Goal: Information Seeking & Learning: Learn about a topic

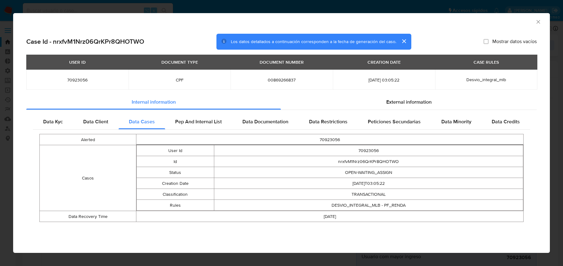
select select "10"
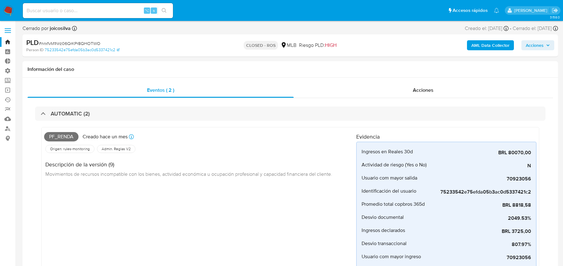
click at [103, 11] on input at bounding box center [98, 11] width 150 height 8
paste input "17477"
type input "17477"
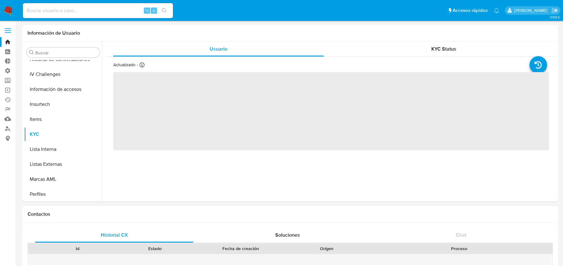
scroll to position [264, 0]
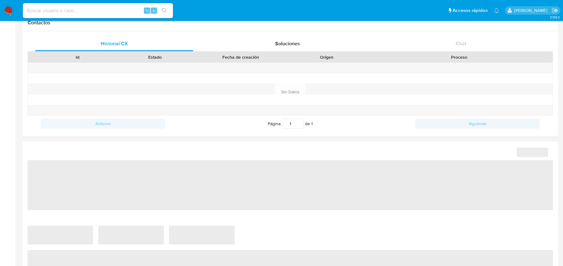
select select "10"
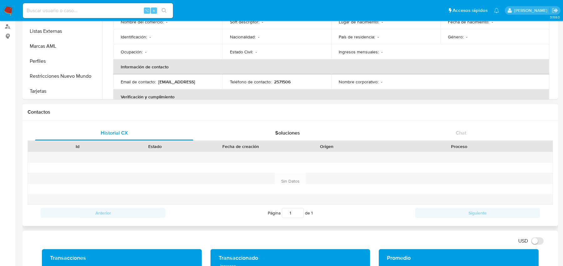
scroll to position [0, 0]
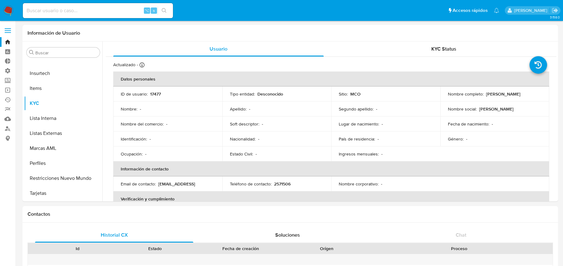
click at [108, 11] on input at bounding box center [98, 11] width 150 height 8
paste input "IrymJTdjXLAsfK9XWu04nYRY"
type input "IrymJTdjXLAsfK9XWu04nYRY"
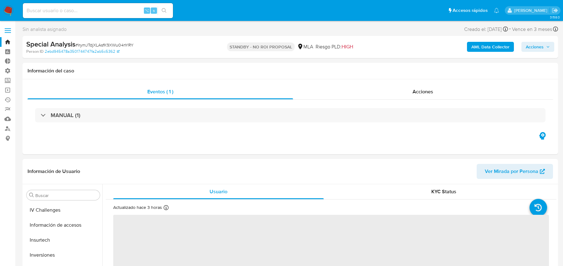
scroll to position [294, 0]
click at [469, 48] on button "AML Data Collector" at bounding box center [490, 47] width 47 height 10
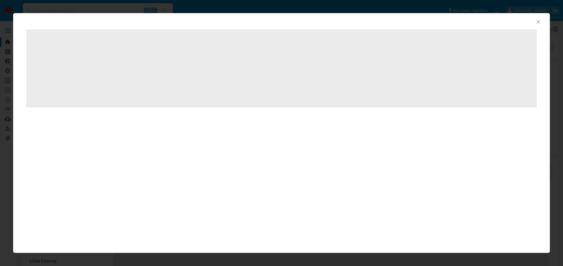
select select "10"
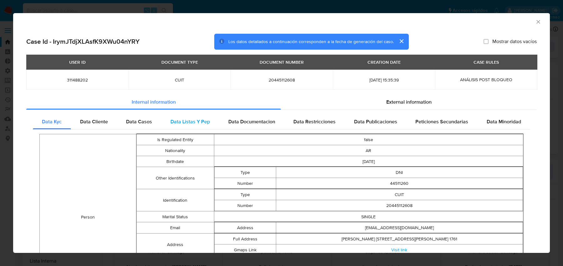
click at [191, 126] on div "Data Listas Y Pep" at bounding box center [190, 121] width 58 height 15
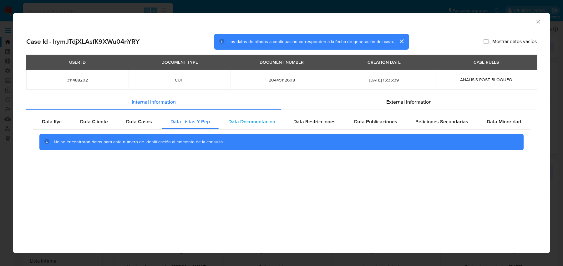
click at [233, 120] on span "Data Documentacion" at bounding box center [251, 121] width 47 height 7
click at [308, 120] on span "Data Restricciones" at bounding box center [314, 121] width 42 height 7
click at [374, 122] on span "Data Publicaciones" at bounding box center [375, 121] width 43 height 7
click at [402, 99] on span "External information" at bounding box center [408, 101] width 45 height 7
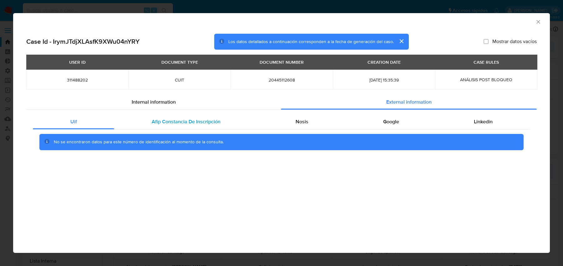
click at [160, 123] on span "Afip Constancia De Inscripción" at bounding box center [186, 121] width 69 height 7
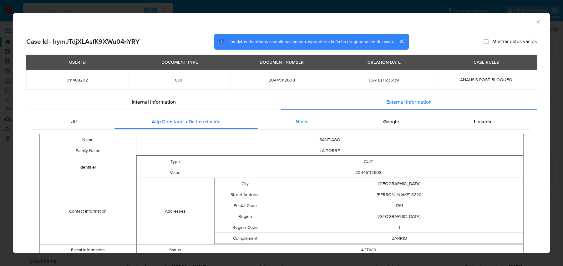
click at [290, 124] on div "Nosis" at bounding box center [302, 121] width 88 height 15
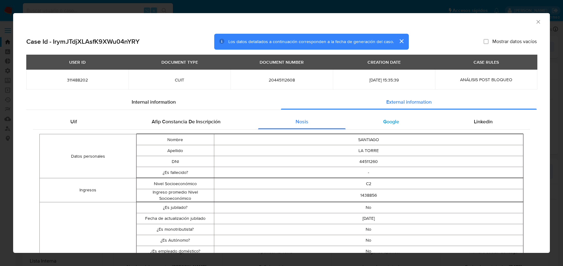
click at [377, 126] on div "Google" at bounding box center [390, 121] width 91 height 15
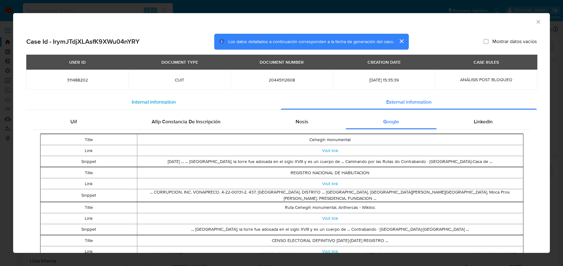
click at [182, 108] on div "Internal information" at bounding box center [153, 102] width 254 height 15
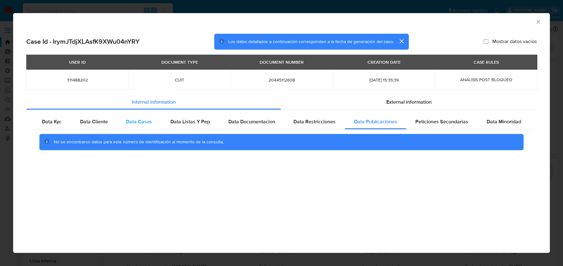
click at [146, 128] on div "Data Casos" at bounding box center [139, 121] width 44 height 15
click at [98, 123] on span "Data Cliente" at bounding box center [94, 121] width 28 height 7
click at [202, 123] on span "Data Listas Y Pep" at bounding box center [189, 121] width 39 height 7
click at [242, 122] on span "Data Documentacion" at bounding box center [251, 121] width 47 height 7
click at [310, 122] on span "Data Restricciones" at bounding box center [314, 121] width 42 height 7
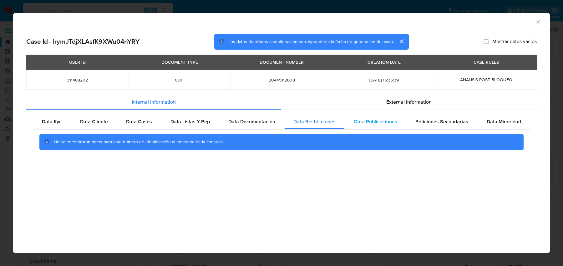
click at [380, 121] on span "Data Publicaciones" at bounding box center [375, 121] width 43 height 7
click at [3, 13] on div "AML Data Collector Case Id - IrymJTdjXLAsfK9XWu04nYRY Los datos detallados a co…" at bounding box center [281, 133] width 563 height 266
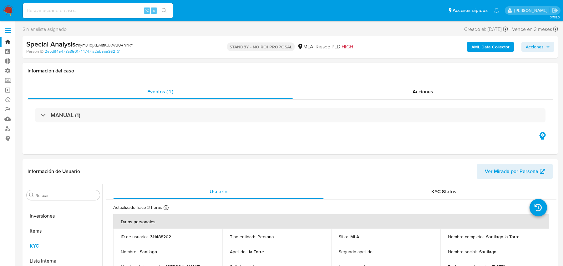
click at [123, 44] on span "# IrymJTdjXLAsfK9XWu04nYRY" at bounding box center [104, 45] width 58 height 6
copy span "IrymJTdjXLAsfK9XWu04nYRY"
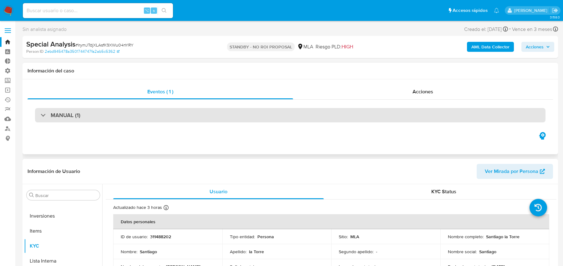
click at [161, 111] on div "MANUAL (1)" at bounding box center [290, 115] width 510 height 14
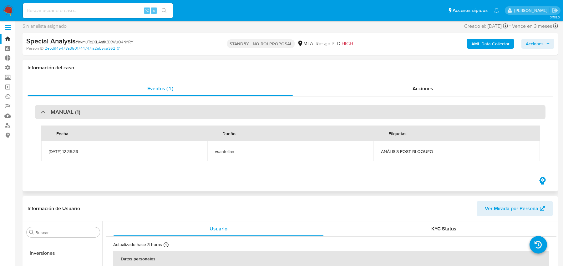
scroll to position [172, 0]
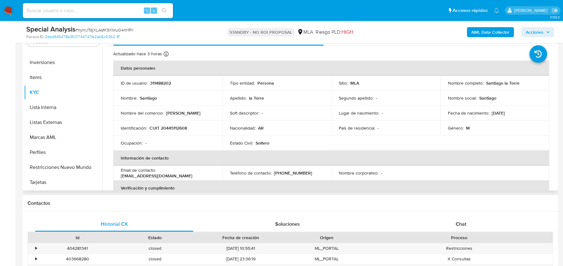
click at [161, 85] on p "311488202" at bounding box center [160, 83] width 21 height 6
copy p "311488202"
click at [101, 8] on input at bounding box center [98, 11] width 150 height 8
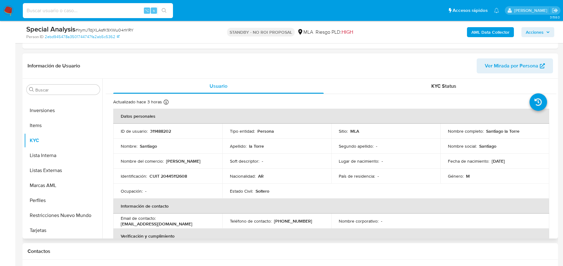
scroll to position [0, 0]
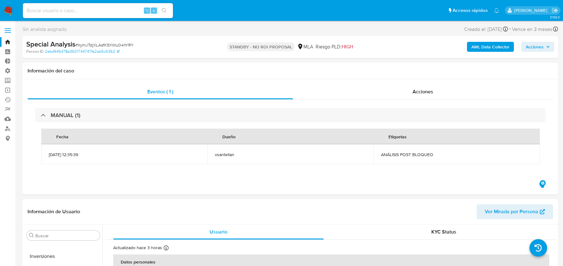
click at [113, 44] on span "# IrymJTdjXLAsfK9XWu04nYRY" at bounding box center [104, 45] width 58 height 6
copy span "IrymJTdjXLAsfK9XWu04nYRY"
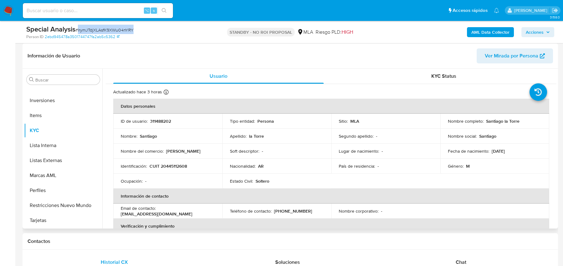
scroll to position [141, 0]
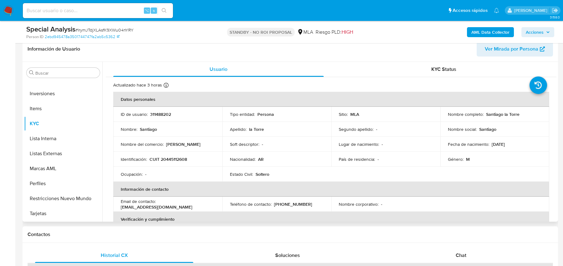
click at [164, 114] on p "311488202" at bounding box center [160, 115] width 21 height 6
copy p "311488202"
click at [13, 11] on img at bounding box center [8, 10] width 11 height 11
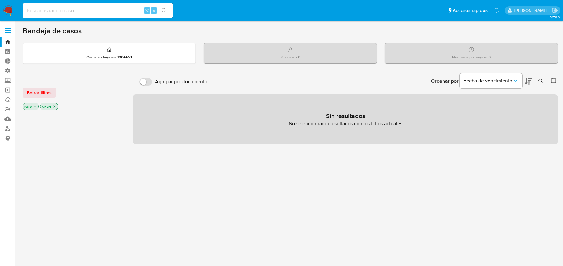
click at [34, 107] on icon "close-filter" at bounding box center [35, 107] width 4 height 4
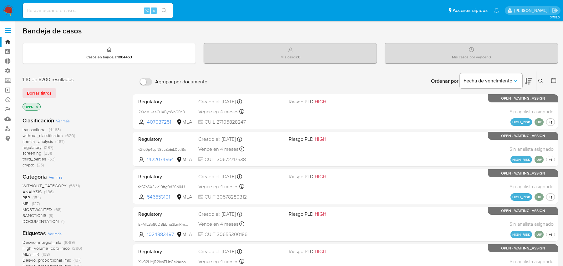
click at [36, 107] on icon "close-filter" at bounding box center [37, 107] width 4 height 4
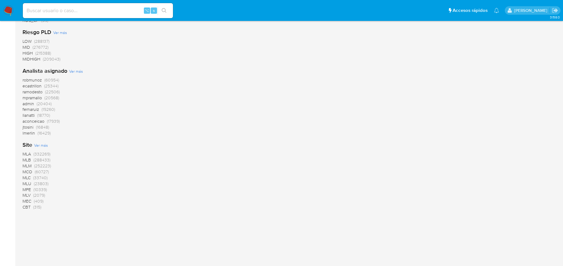
click at [29, 152] on span "MLA" at bounding box center [27, 154] width 8 height 6
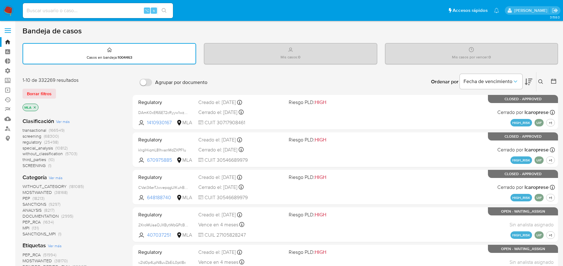
click at [33, 149] on span "special_analysis" at bounding box center [38, 148] width 30 height 6
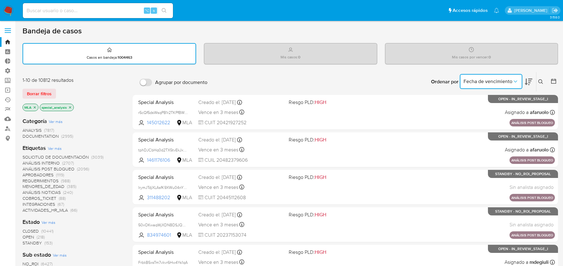
click at [516, 81] on icon "Ordenar por" at bounding box center [515, 81] width 6 height 6
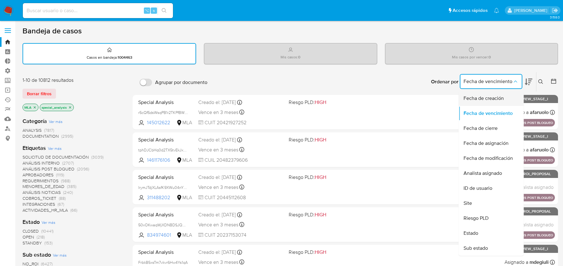
click at [491, 105] on div "Fecha de creación" at bounding box center [488, 98] width 51 height 15
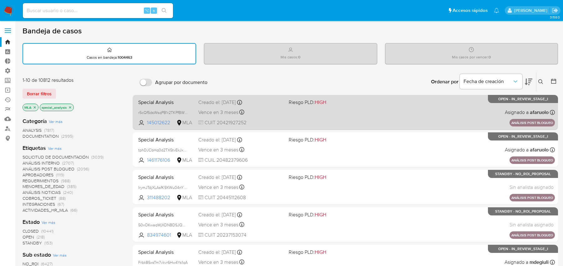
click at [166, 104] on span "Special Analysis" at bounding box center [165, 102] width 55 height 8
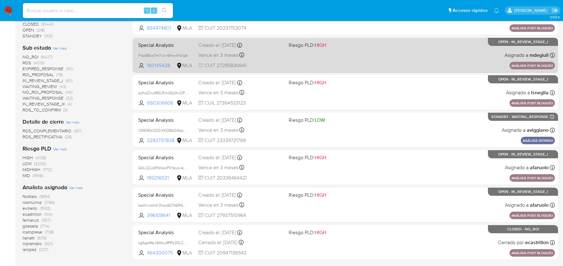
scroll to position [250, 0]
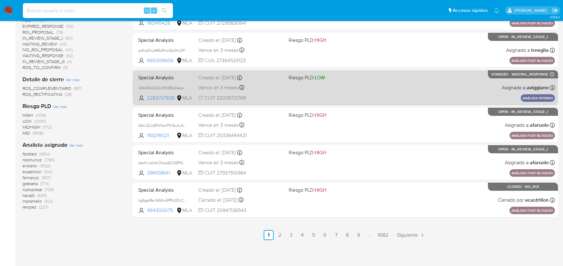
click at [276, 81] on div "Special Analysis l29436VJQOiXKQ8bOAqo50DW 2283737838 MLA Riesgo PLD: LOW Creado…" at bounding box center [345, 88] width 419 height 32
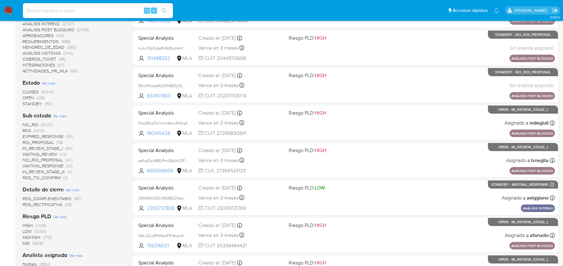
scroll to position [0, 0]
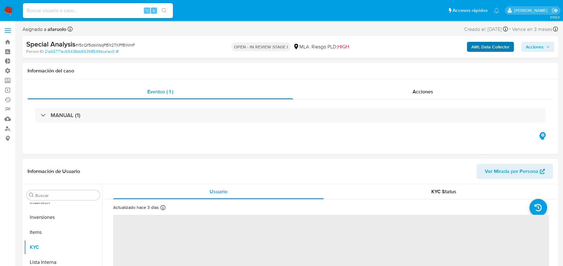
scroll to position [294, 0]
click at [482, 49] on b "AML Data Collector" at bounding box center [490, 47] width 38 height 10
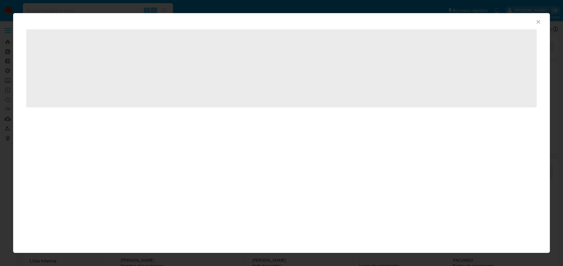
select select "10"
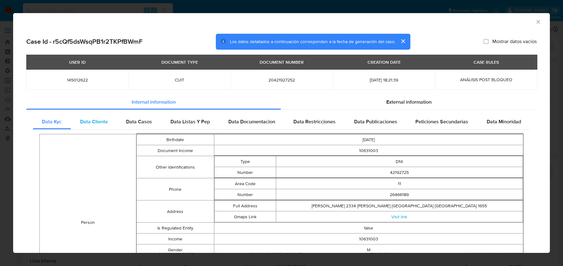
click at [98, 122] on span "Data Cliente" at bounding box center [94, 121] width 28 height 7
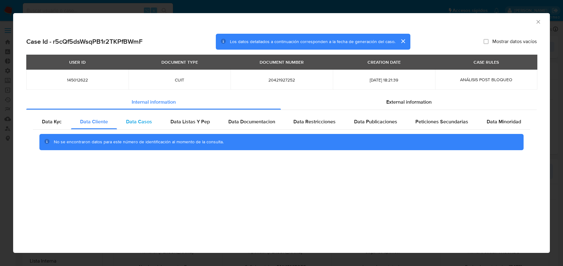
click at [118, 122] on div "Data Casos" at bounding box center [139, 121] width 44 height 15
click at [174, 123] on span "Data Listas Y Pep" at bounding box center [189, 121] width 39 height 7
click at [238, 121] on span "Data Documentacion" at bounding box center [251, 121] width 47 height 7
click at [336, 126] on div "Data Restricciones" at bounding box center [314, 121] width 61 height 15
click at [389, 119] on span "Data Publicaciones" at bounding box center [375, 121] width 43 height 7
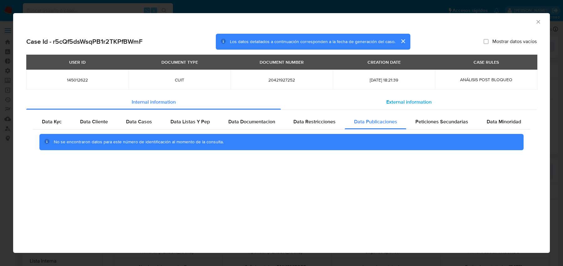
click at [406, 106] on span "External information" at bounding box center [408, 101] width 45 height 7
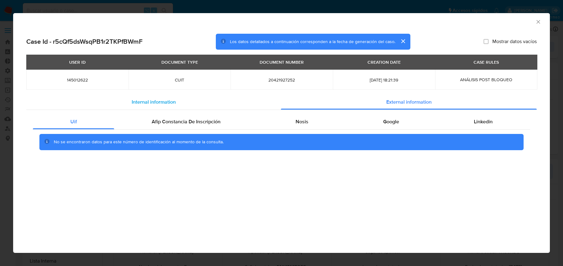
click at [271, 105] on div "Internal information" at bounding box center [153, 102] width 254 height 15
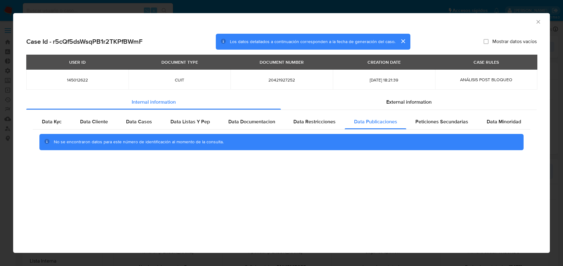
click at [130, 114] on div "Data Kyc Data Cliente Data Casos Data Listas Y Pep Data Documentacion Data Rest…" at bounding box center [281, 134] width 510 height 49
click at [114, 122] on div "Data Cliente" at bounding box center [94, 121] width 46 height 15
click at [131, 123] on span "Data Casos" at bounding box center [139, 121] width 26 height 7
click at [145, 3] on div "AML Data Collector Case Id - r5cQf5dsWsqPB1r2TKPfBWmF Los datos detallados a co…" at bounding box center [281, 133] width 563 height 266
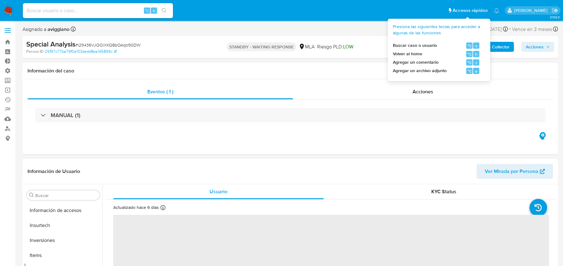
scroll to position [294, 0]
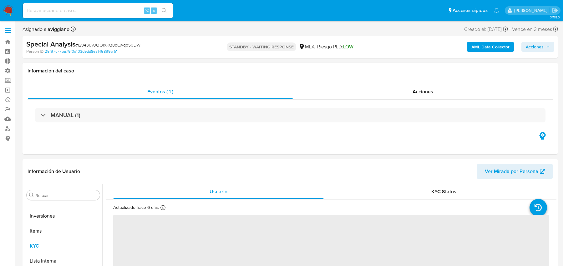
click at [506, 48] on b "AML Data Collector" at bounding box center [490, 47] width 38 height 10
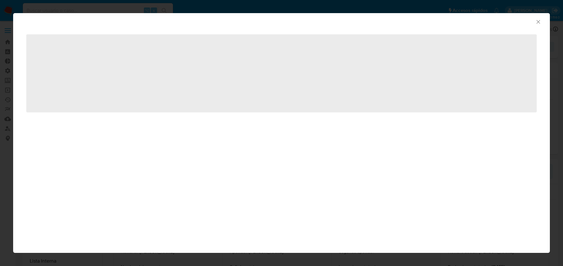
select select "10"
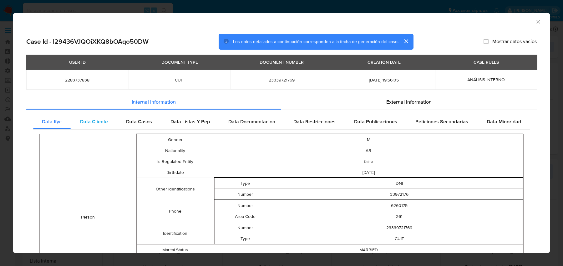
click at [99, 123] on span "Data Cliente" at bounding box center [94, 121] width 28 height 7
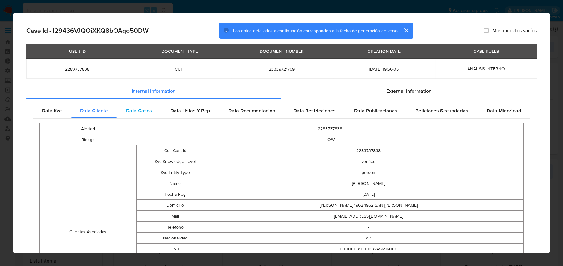
scroll to position [11, 0]
click at [147, 118] on div "Data Casos" at bounding box center [139, 110] width 44 height 15
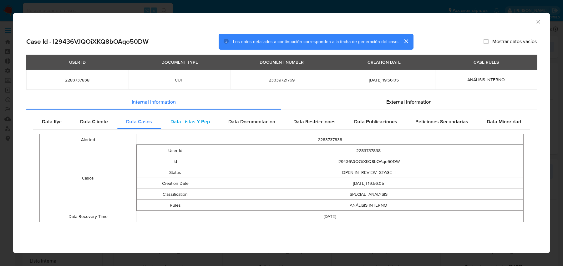
click at [184, 124] on span "Data Listas Y Pep" at bounding box center [189, 121] width 39 height 7
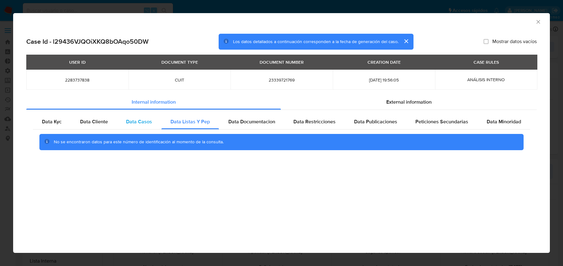
click at [140, 126] on div "Data Casos" at bounding box center [139, 121] width 44 height 15
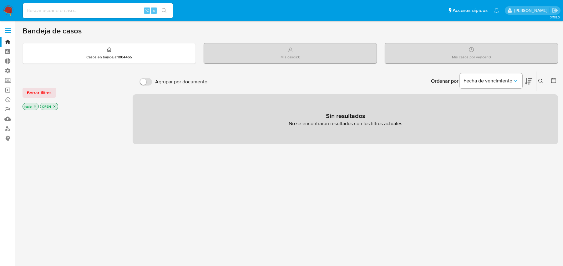
click at [35, 106] on icon "close-filter" at bounding box center [35, 107] width 4 height 4
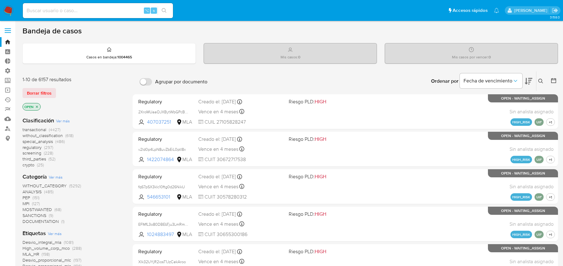
click at [35, 106] on icon "close-filter" at bounding box center [37, 107] width 4 height 4
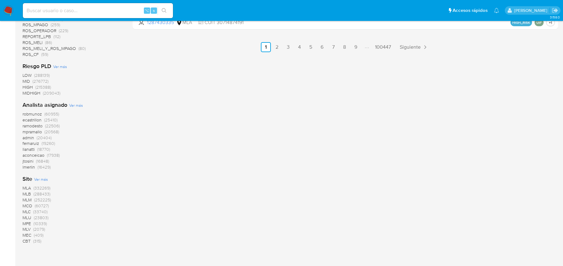
scroll to position [445, 0]
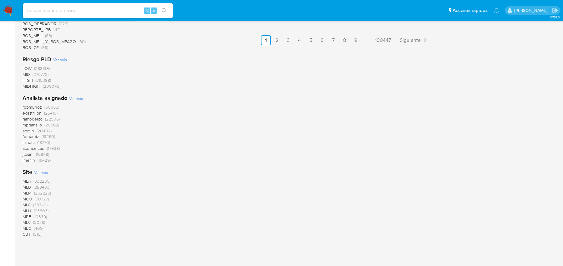
click at [28, 181] on span "MLA" at bounding box center [27, 181] width 8 height 6
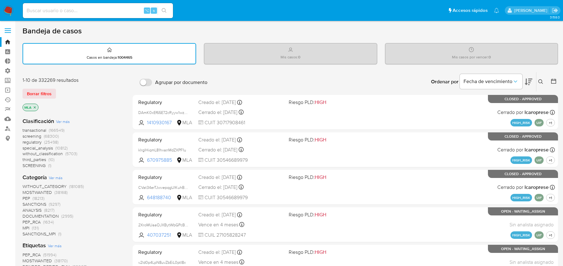
click at [33, 147] on span "special_analysis" at bounding box center [38, 148] width 30 height 6
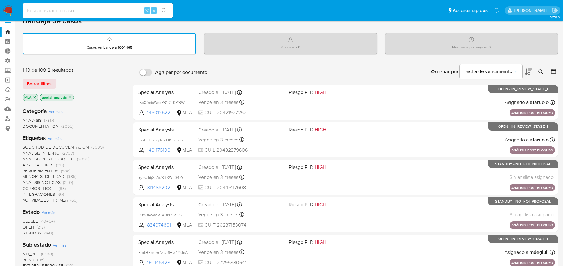
scroll to position [13, 0]
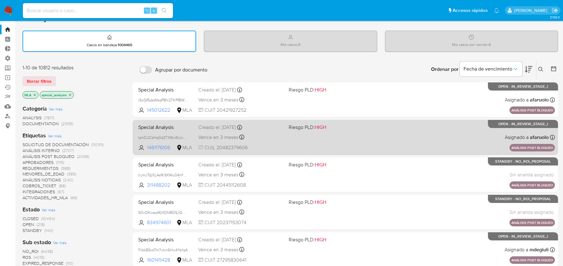
click at [265, 138] on div "Vence en 3 meses Vence el 09/12/2025 14:10:00" at bounding box center [240, 137] width 85 height 8
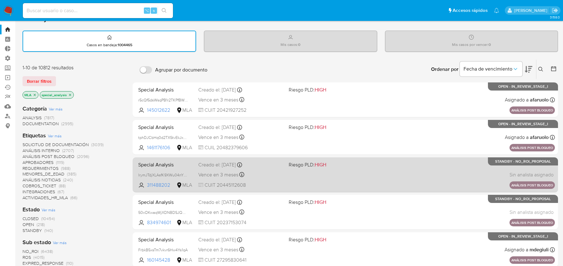
click at [203, 167] on div "Creado el: 10/09/2025 Creado el: 10/09/2025 12:35:39" at bounding box center [240, 165] width 85 height 7
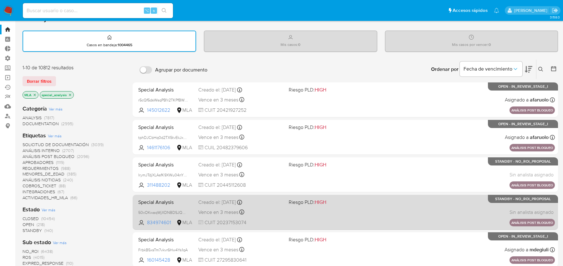
click at [180, 207] on div "Special Analysis 50xOKwaqWjXDNBDSJQWsi1TE 834974601 MLA Riesgo PLD: HIGH Creado…" at bounding box center [345, 213] width 419 height 32
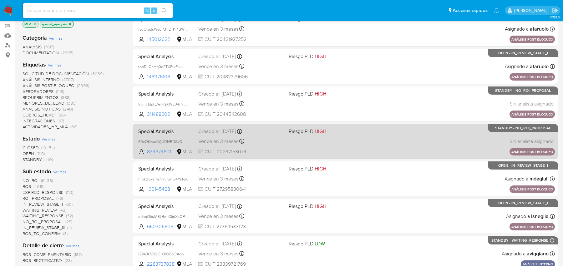
scroll to position [84, 0]
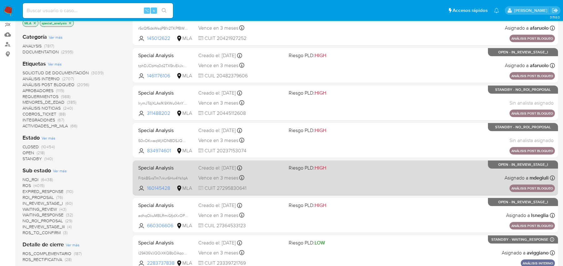
click at [251, 178] on div "Vence en 3 meses Vence el 09/12/2025 10:35:16" at bounding box center [240, 178] width 85 height 8
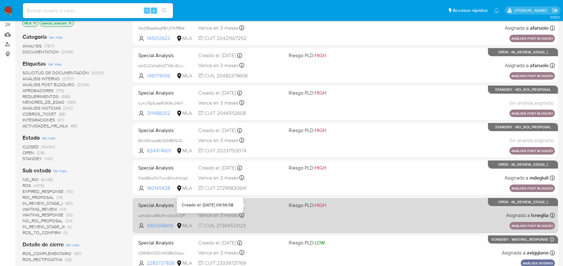
click at [251, 214] on div "Vence en 3 meses Vence el 09/12/2025 09:56:58" at bounding box center [240, 215] width 85 height 8
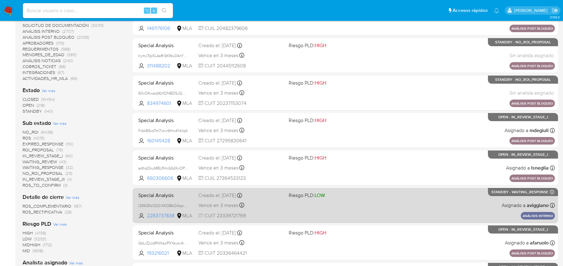
scroll to position [132, 0]
click at [268, 198] on div "Creado el: 09/09/2025 Creado el: 09/09/2025 16:56:04" at bounding box center [240, 196] width 85 height 7
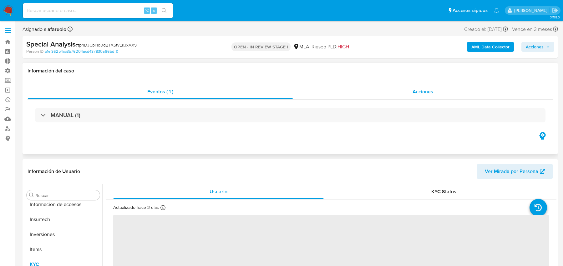
scroll to position [309, 0]
click at [485, 52] on div "AML Data Collector Acciones" at bounding box center [467, 47] width 174 height 15
click at [484, 51] on b "AML Data Collector" at bounding box center [490, 47] width 38 height 10
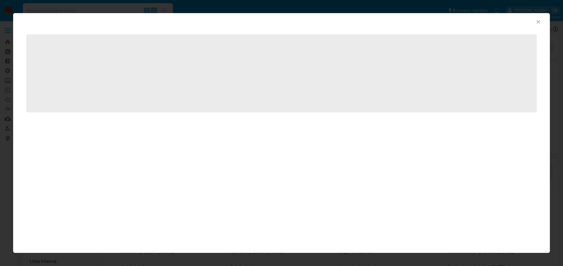
select select "10"
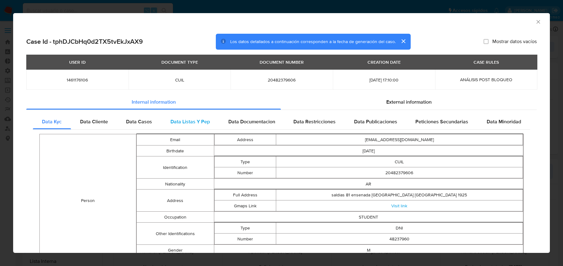
click at [167, 115] on div "Data Listas Y Pep" at bounding box center [190, 121] width 58 height 15
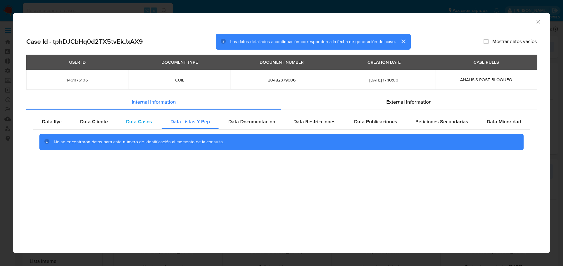
click at [151, 116] on div "Data Casos" at bounding box center [139, 121] width 44 height 15
click at [101, 120] on span "Data Cliente" at bounding box center [94, 121] width 28 height 7
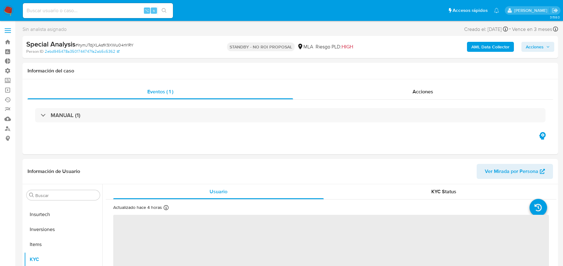
scroll to position [294, 0]
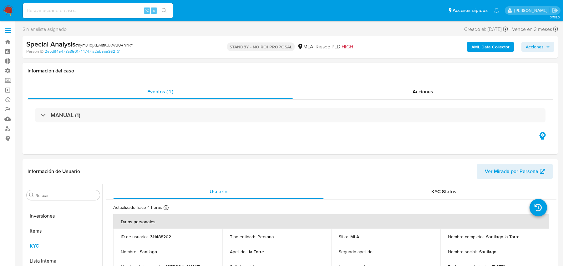
select select "10"
click at [471, 45] on button "AML Data Collector" at bounding box center [490, 47] width 47 height 10
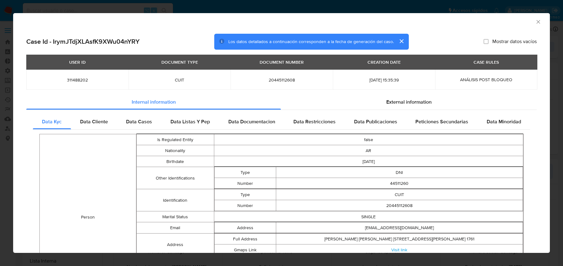
click at [125, 125] on div "Data Casos" at bounding box center [139, 121] width 44 height 15
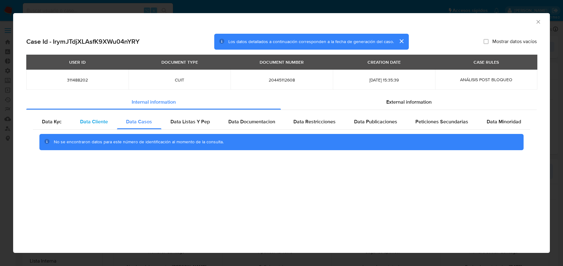
click at [93, 121] on span "Data Cliente" at bounding box center [94, 121] width 28 height 7
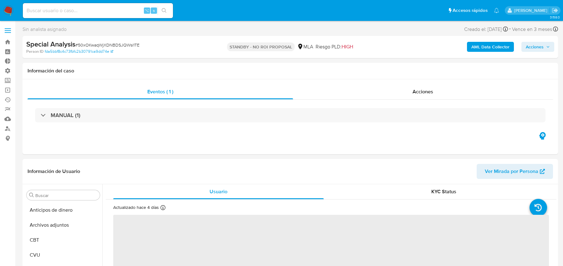
select select "10"
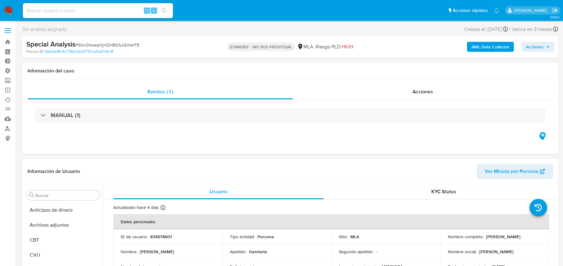
scroll to position [294, 0]
click at [486, 44] on b "AML Data Collector" at bounding box center [490, 47] width 38 height 10
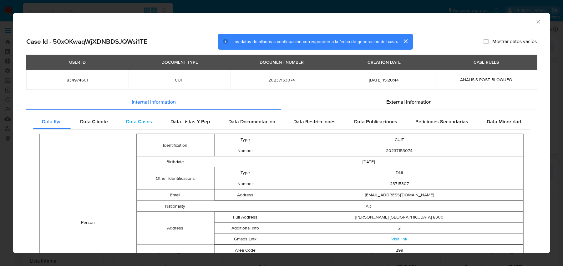
click at [149, 124] on span "Data Casos" at bounding box center [139, 121] width 26 height 7
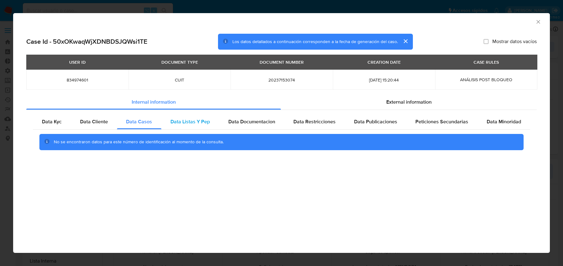
click at [193, 127] on div "Data Listas Y Pep" at bounding box center [190, 121] width 58 height 15
click at [156, 125] on div "Data Casos" at bounding box center [139, 121] width 44 height 15
click at [98, 127] on div "Data Cliente" at bounding box center [94, 121] width 46 height 15
click at [142, 122] on span "Data Casos" at bounding box center [139, 121] width 26 height 7
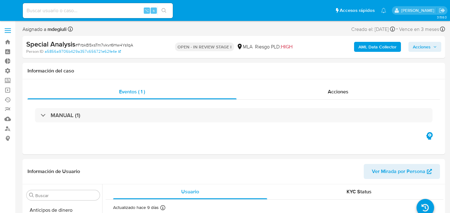
select select "10"
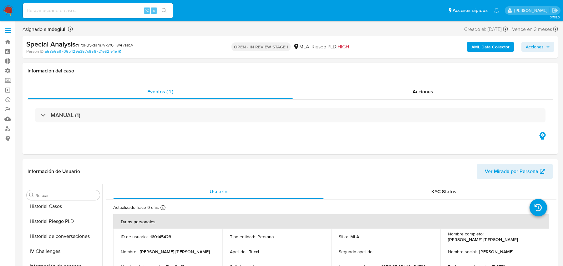
scroll to position [294, 0]
click at [450, 44] on b "AML Data Collector" at bounding box center [490, 47] width 38 height 10
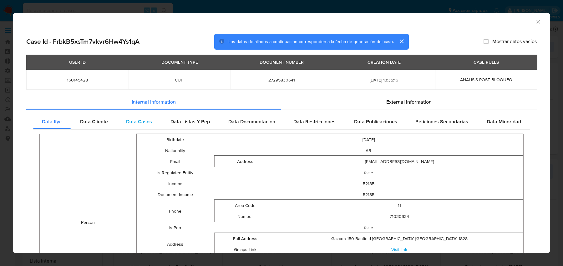
click at [144, 117] on div "Data Casos" at bounding box center [139, 121] width 44 height 15
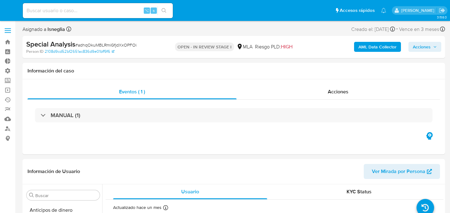
select select "10"
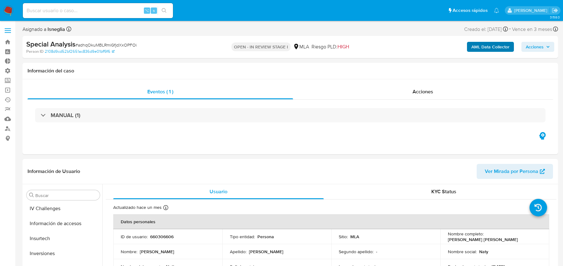
scroll to position [294, 0]
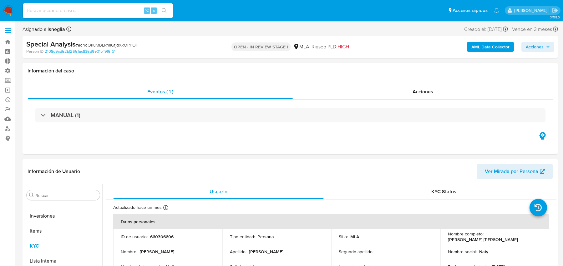
click at [450, 52] on div "AML Data Collector Acciones" at bounding box center [467, 47] width 174 height 15
click at [450, 46] on b "AML Data Collector" at bounding box center [490, 47] width 38 height 10
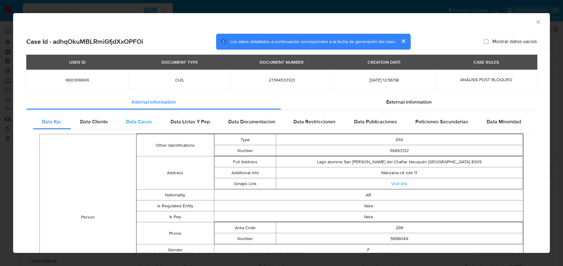
click at [139, 125] on span "Data Casos" at bounding box center [139, 121] width 26 height 7
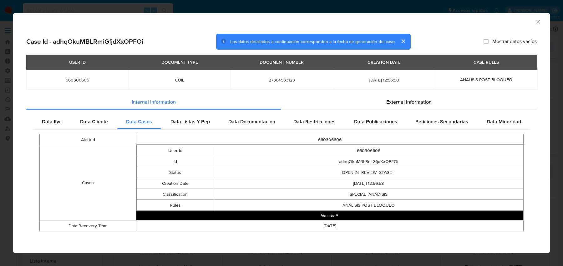
click at [395, 83] on td "2025-09-10 12:56:58" at bounding box center [384, 80] width 102 height 20
click at [111, 43] on h2 "Case Id - adhqOkuMBLRmiGfjdXxOPFOi" at bounding box center [84, 42] width 117 height 8
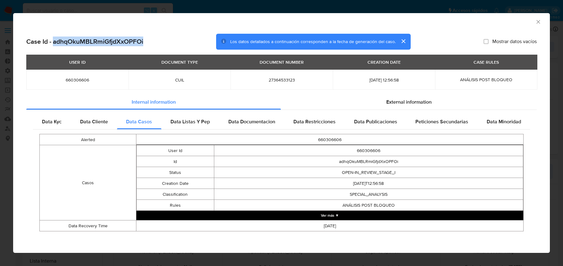
copy h2 "adhqOkuMBLRmiGfjdXxOPFOi"
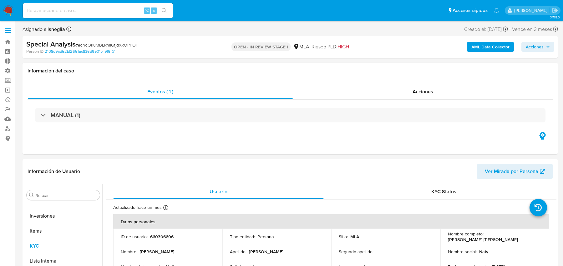
click at [450, 47] on b "AML Data Collector" at bounding box center [490, 47] width 38 height 10
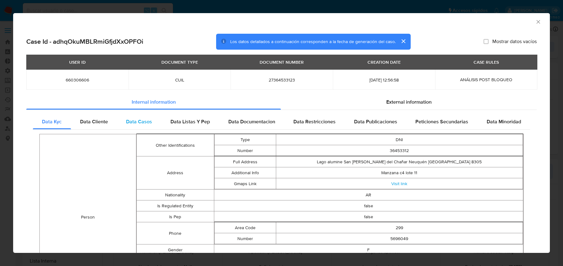
click at [128, 122] on span "Data Casos" at bounding box center [139, 121] width 26 height 7
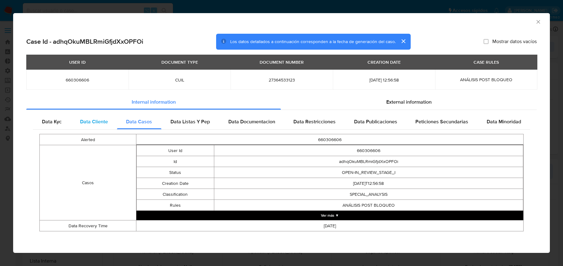
click at [101, 127] on div "Data Cliente" at bounding box center [94, 121] width 46 height 15
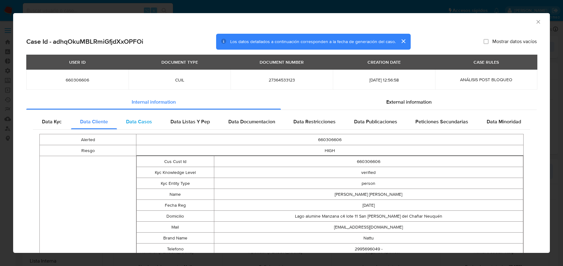
click at [139, 122] on span "Data Casos" at bounding box center [139, 121] width 26 height 7
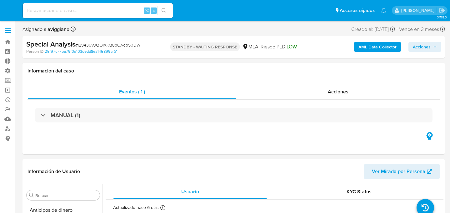
select select "10"
